Goal: Check status: Check status

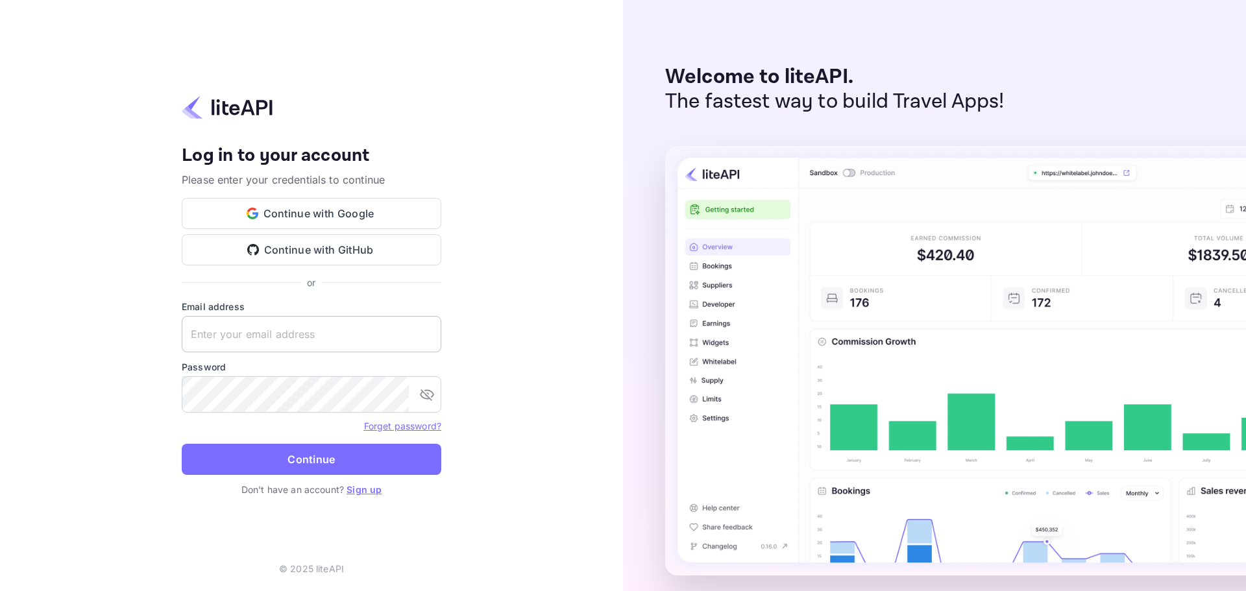
click at [301, 341] on input "text" at bounding box center [312, 334] width 260 height 36
paste input "services@withjoy.com"
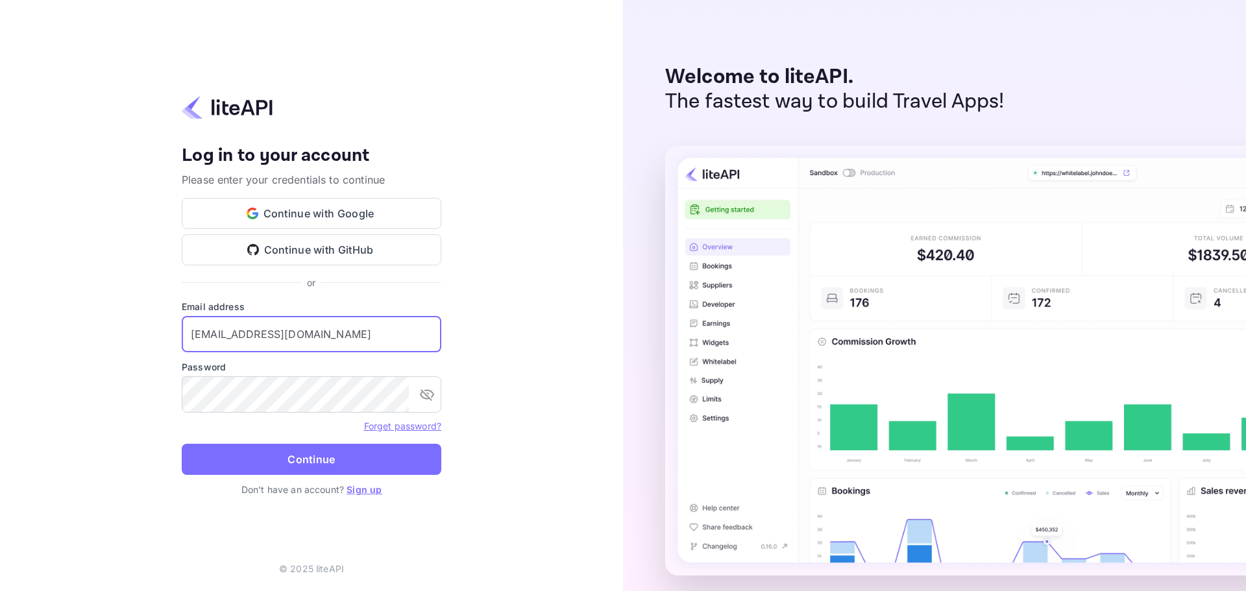
type input "services@withjoy.com"
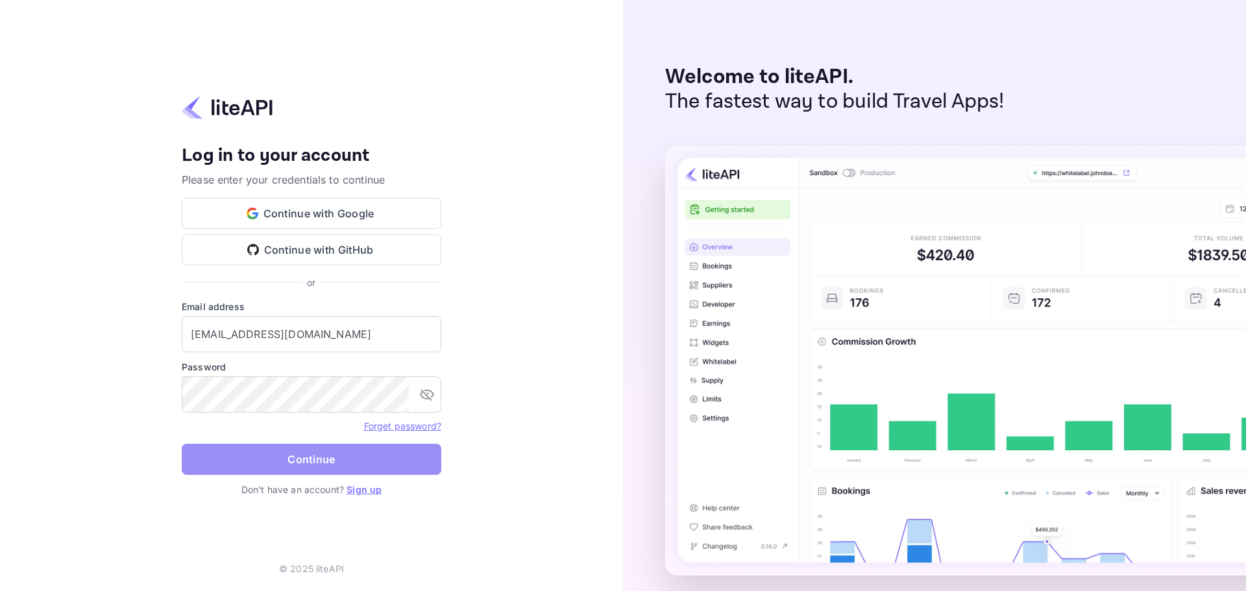
click at [316, 472] on button "Continue" at bounding box center [312, 459] width 260 height 31
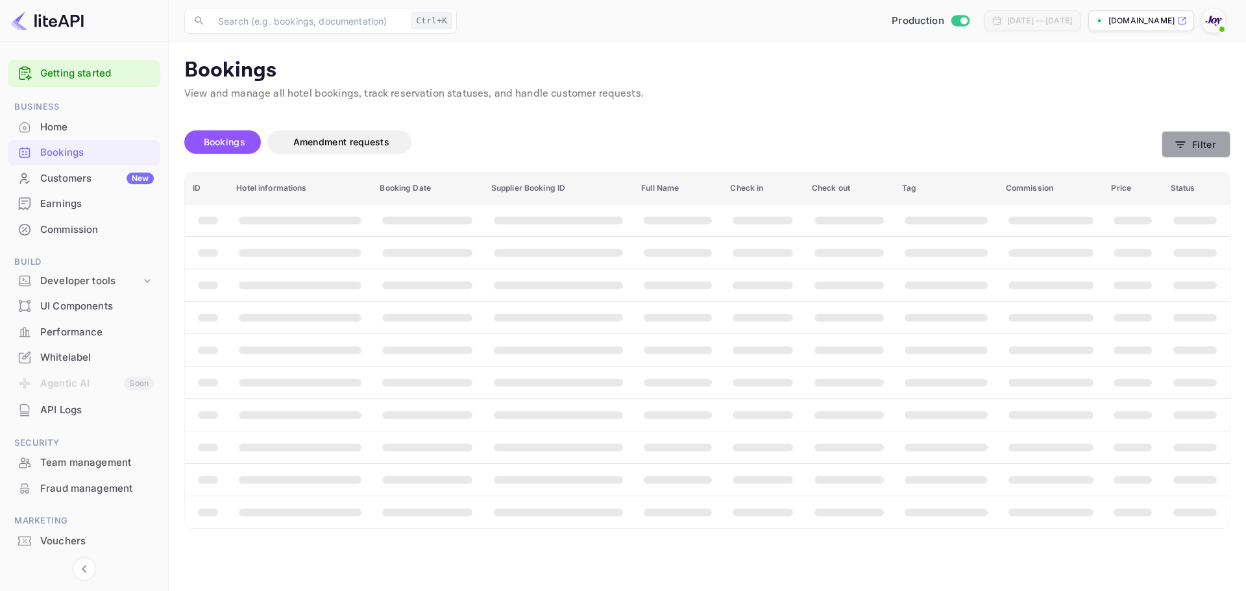
click at [1187, 150] on icon "button" at bounding box center [1180, 144] width 13 height 13
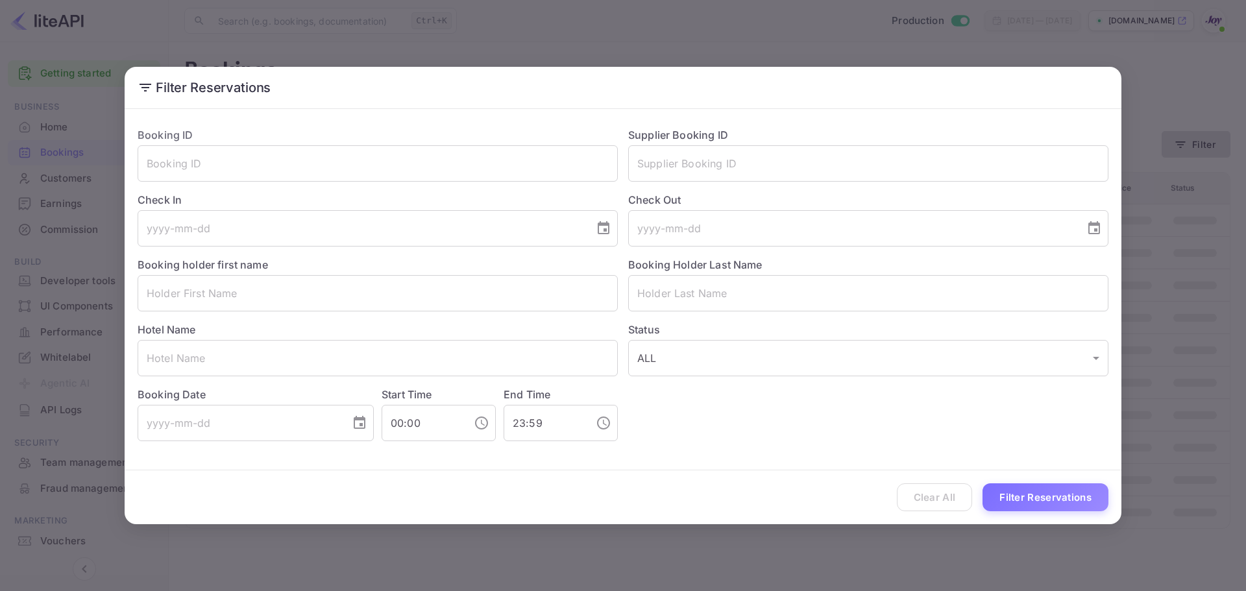
click at [1190, 146] on div "Filter Reservations Booking ID ​ Supplier Booking ID ​ Check In ​ Check Out ​ B…" at bounding box center [623, 295] width 1246 height 591
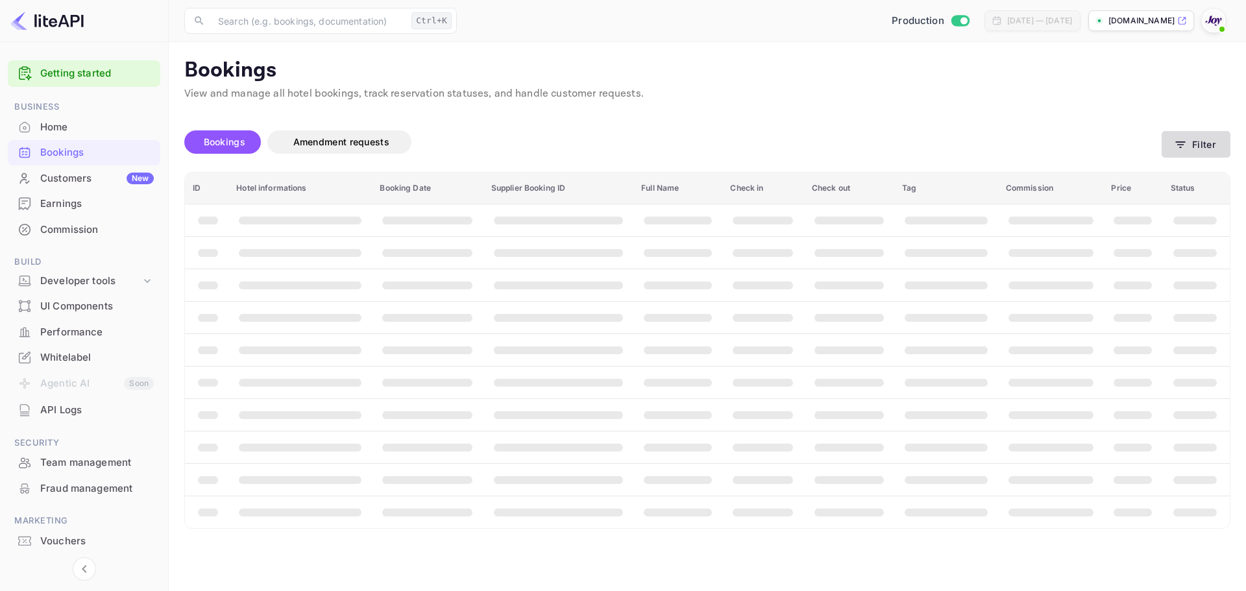
click at [1169, 141] on button "Filter" at bounding box center [1196, 144] width 69 height 27
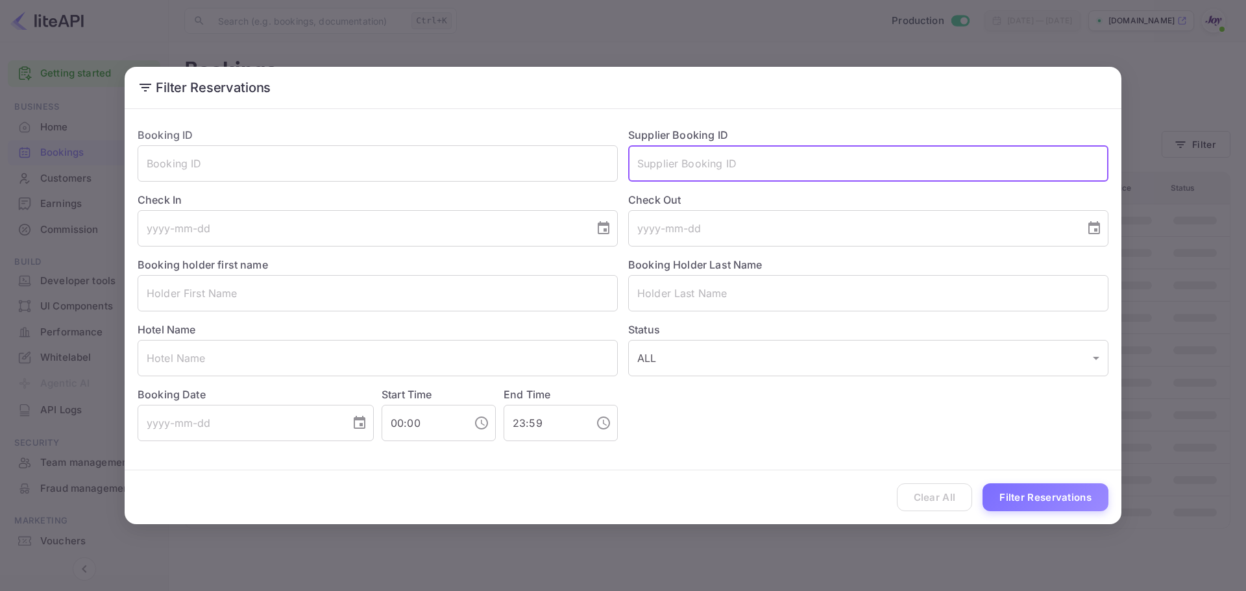
click at [814, 171] on input "text" at bounding box center [868, 163] width 480 height 36
paste input "8538649"
type input "8538649"
click at [1036, 491] on button "Filter Reservations" at bounding box center [1046, 497] width 126 height 28
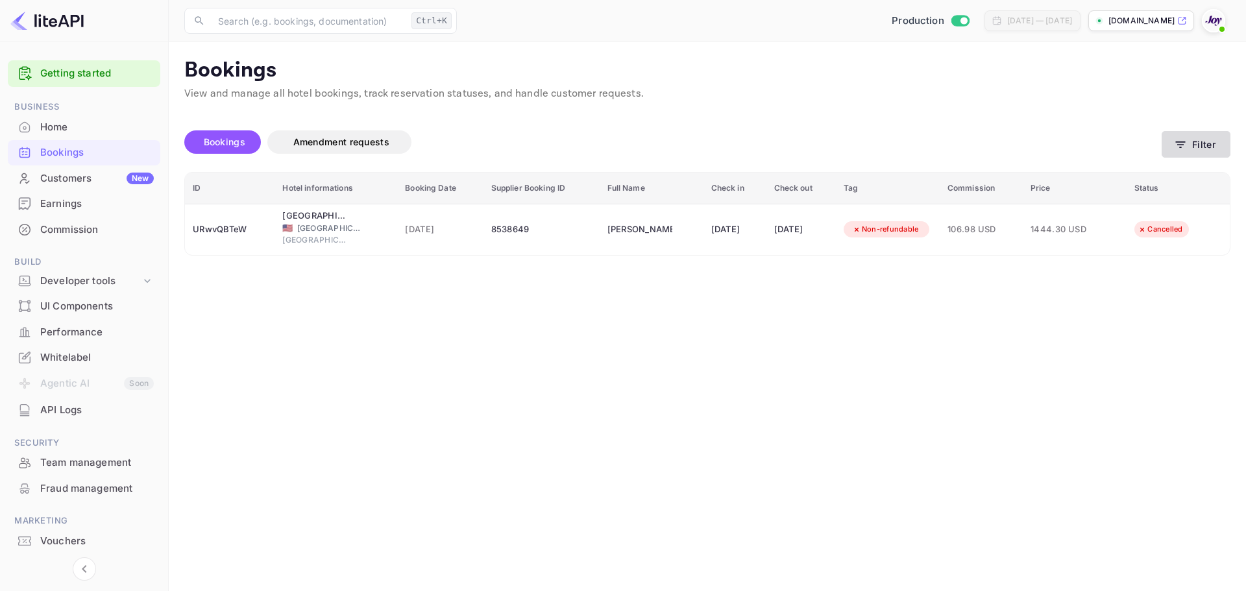
click at [1202, 149] on button "Filter" at bounding box center [1196, 144] width 69 height 27
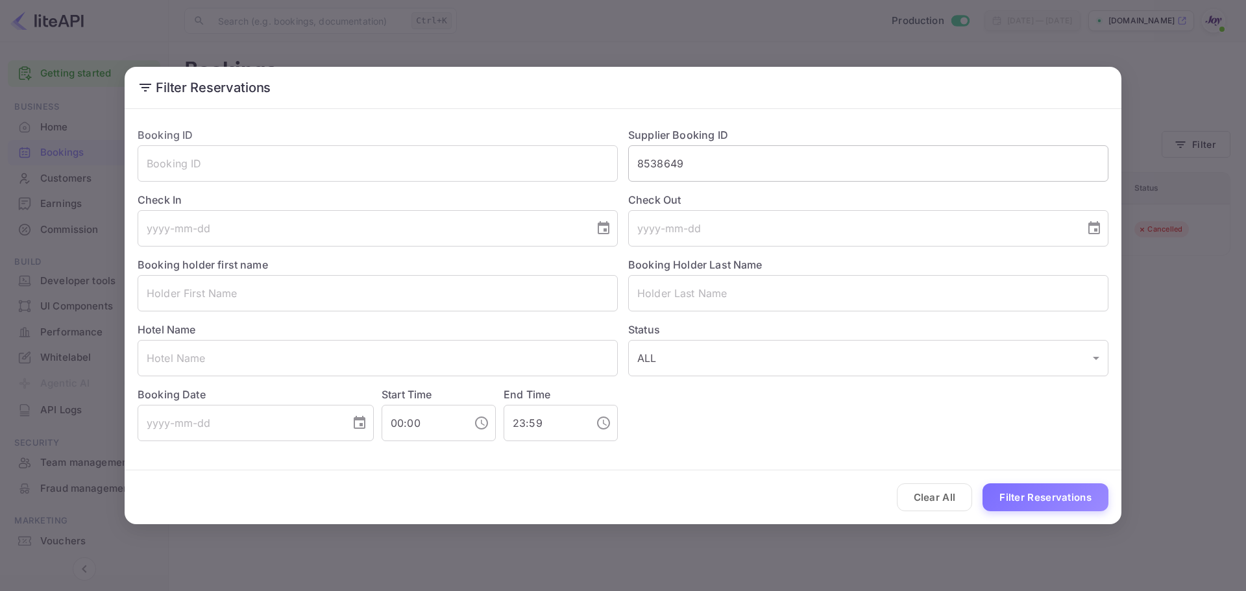
click at [686, 173] on input "8538649" at bounding box center [868, 163] width 480 height 36
paste input "654900"
type input "8654900"
click at [1056, 512] on div "Clear All Filter Reservations" at bounding box center [623, 497] width 997 height 54
click at [1060, 502] on button "Filter Reservations" at bounding box center [1046, 497] width 126 height 28
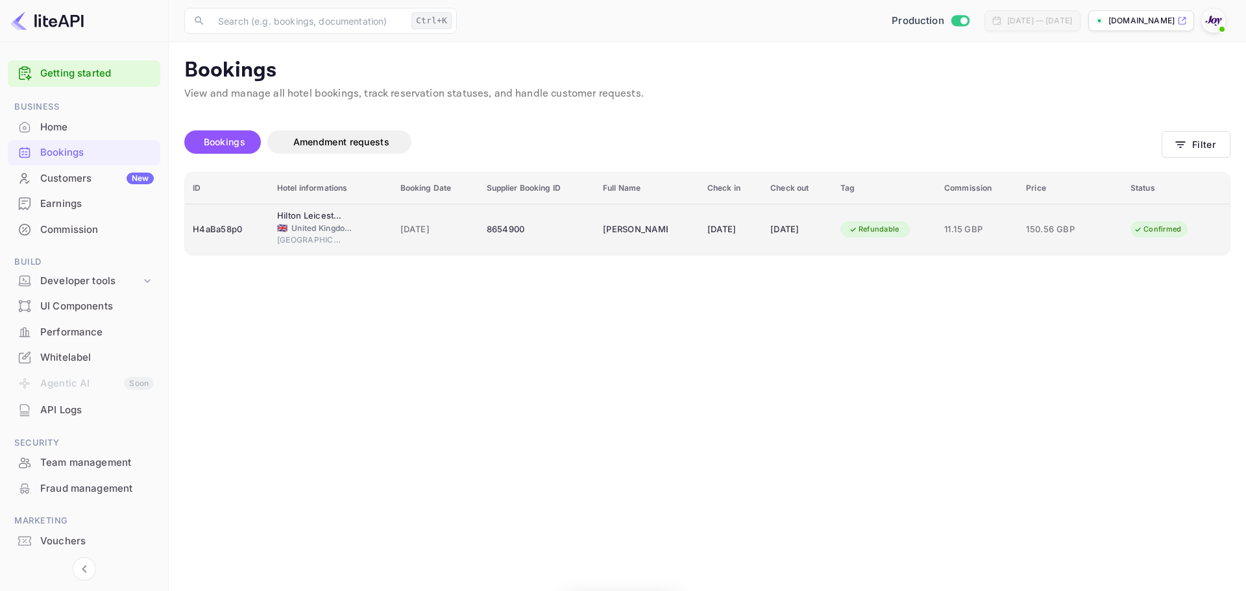
click at [393, 233] on td "[DATE]" at bounding box center [436, 229] width 86 height 51
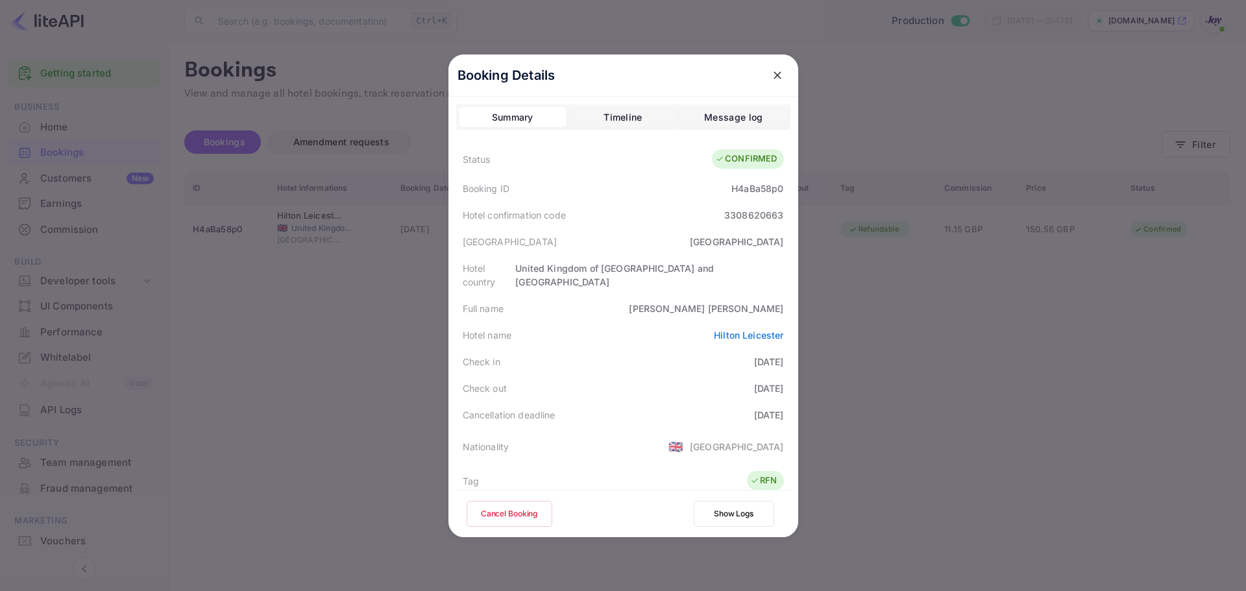
click at [959, 297] on div at bounding box center [623, 295] width 1246 height 591
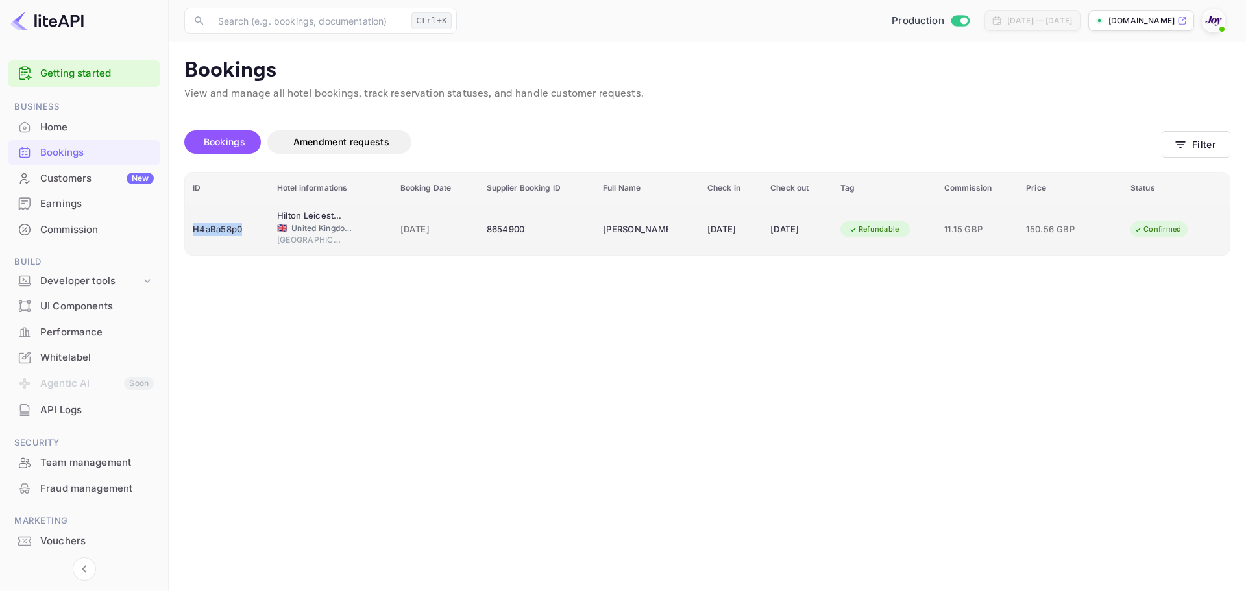
drag, startPoint x: 244, startPoint y: 230, endPoint x: 194, endPoint y: 230, distance: 50.0
click at [194, 230] on div "H4aBa58p0" at bounding box center [227, 229] width 69 height 21
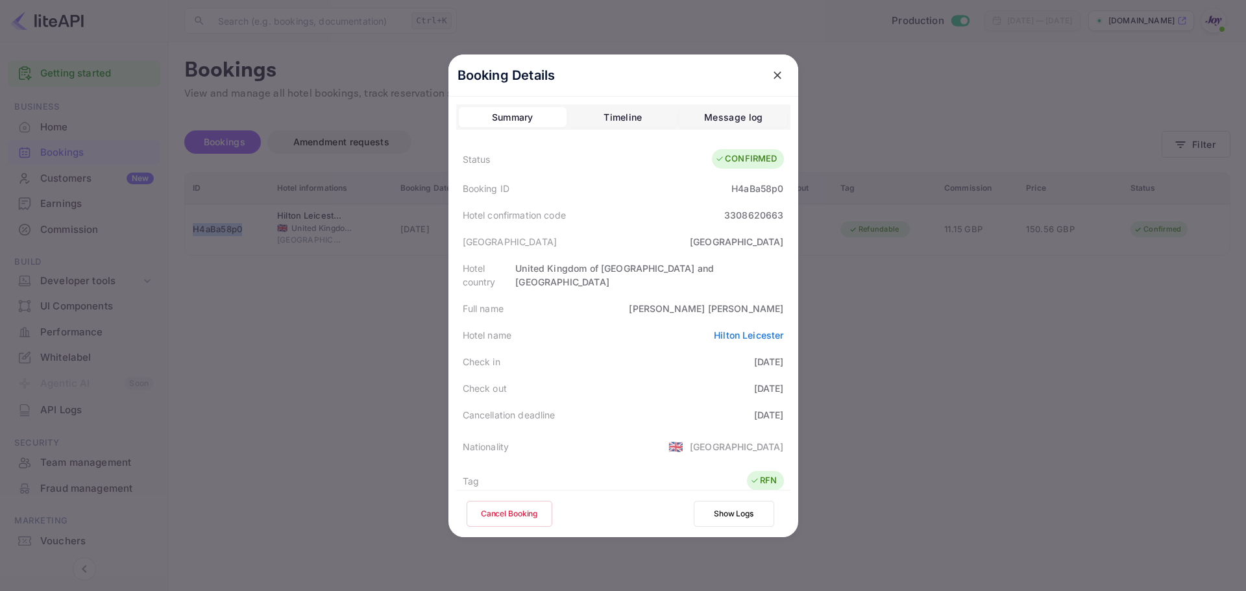
copy div "H4aBa58p0"
click at [935, 306] on div at bounding box center [623, 295] width 1246 height 591
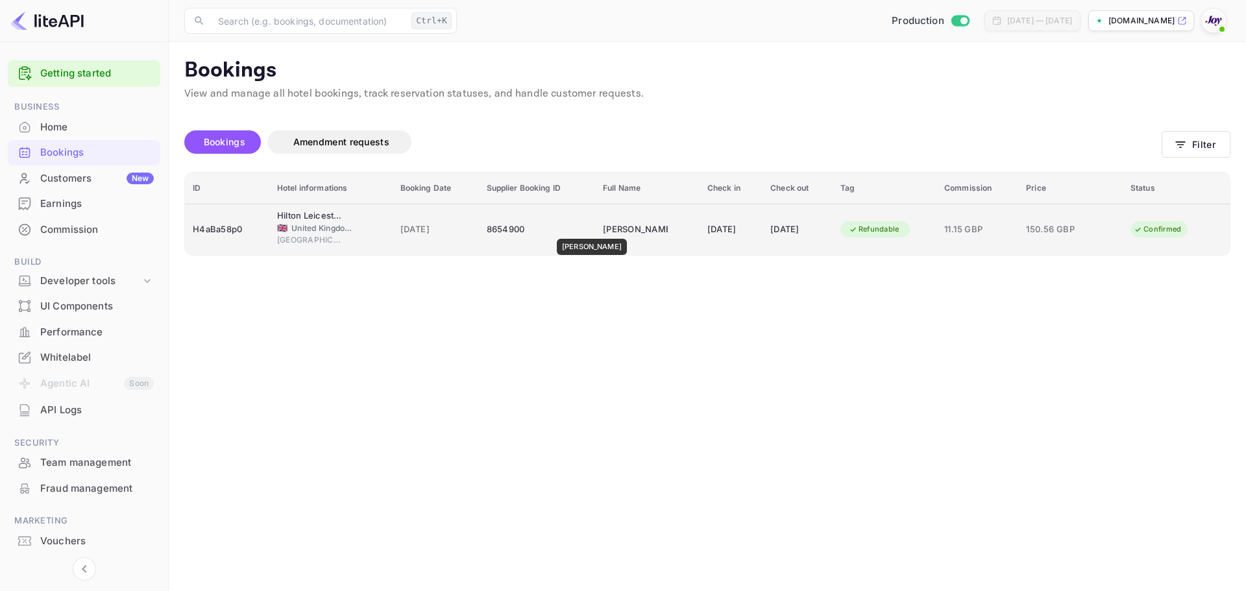
drag, startPoint x: 639, startPoint y: 230, endPoint x: 584, endPoint y: 230, distance: 54.5
click at [603, 230] on div "[PERSON_NAME]" at bounding box center [635, 229] width 65 height 21
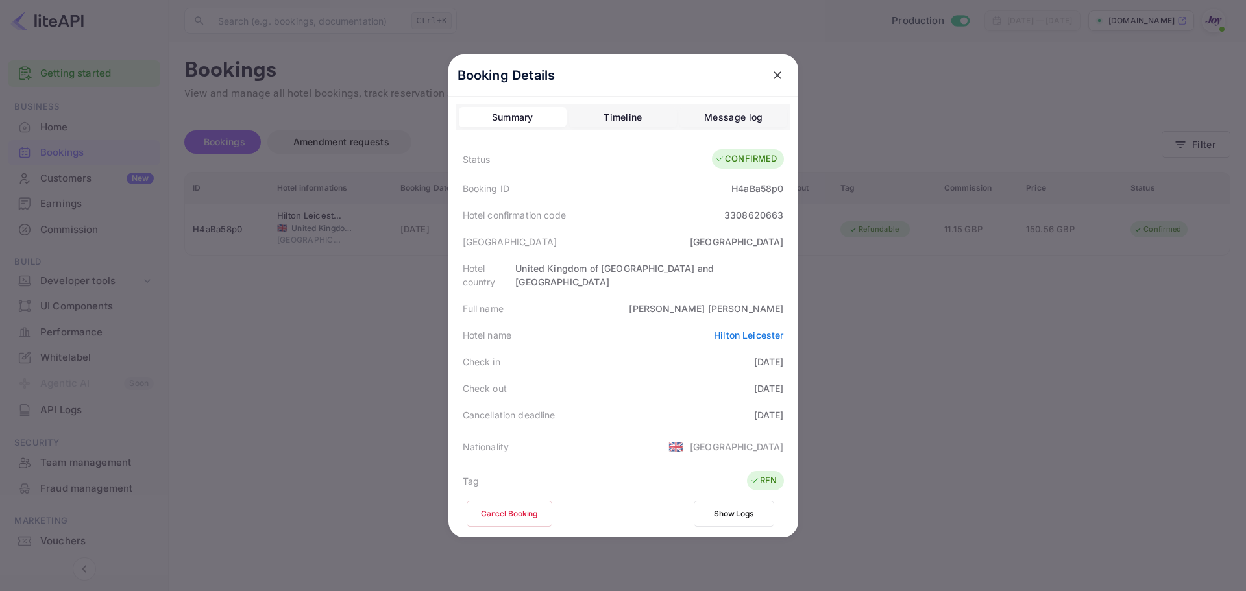
copy div "[PERSON_NAME]"
